Goal: Task Accomplishment & Management: Manage account settings

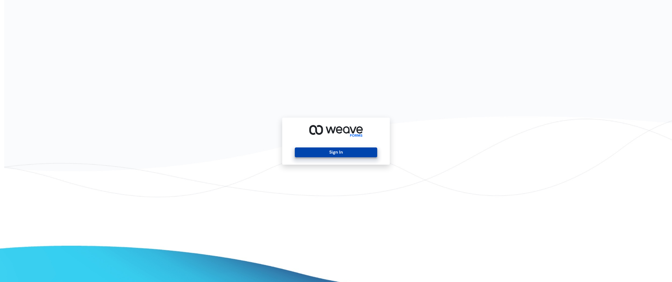
click at [352, 154] on button "Sign In" at bounding box center [336, 152] width 82 height 10
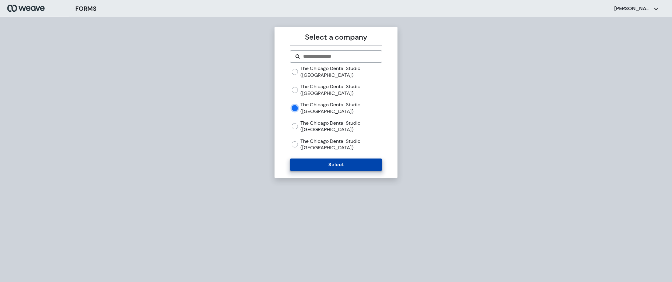
click at [341, 168] on button "Select" at bounding box center [336, 165] width 92 height 12
